Goal: Task Accomplishment & Management: Use online tool/utility

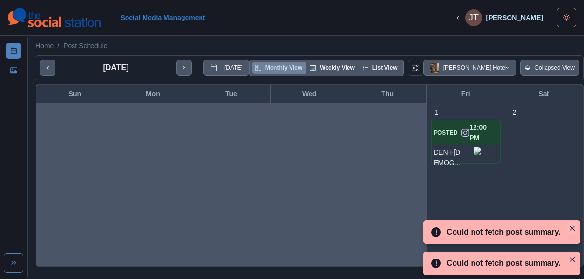
click at [572, 228] on icon "Close" at bounding box center [572, 227] width 5 height 5
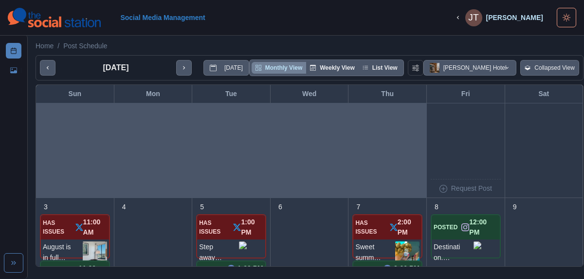
scroll to position [146, 0]
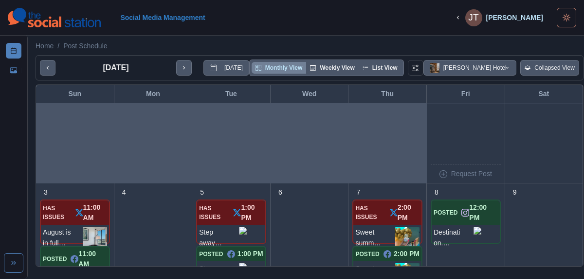
click at [538, 39] on div "Home / Post Schedule" at bounding box center [310, 43] width 564 height 16
